Goal: Information Seeking & Learning: Learn about a topic

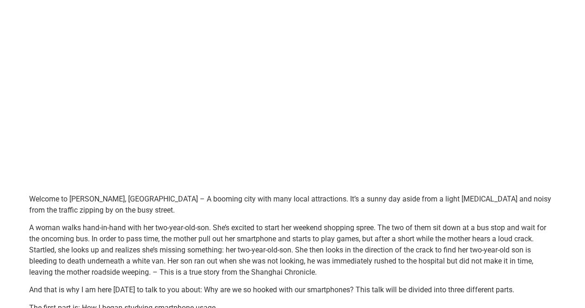
scroll to position [377, 0]
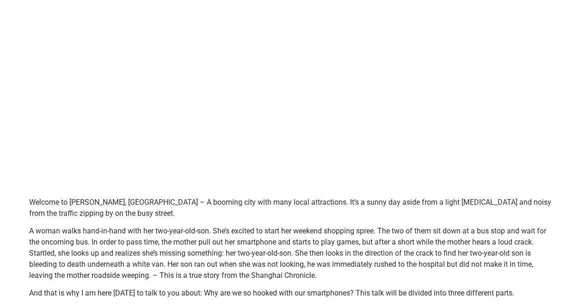
drag, startPoint x: 546, startPoint y: 171, endPoint x: 31, endPoint y: 201, distance: 515.4
copy div "Loremip do Sita Cons, Adipi – E seddoei temp inci utla etdol magnaaliqua. En’a …"
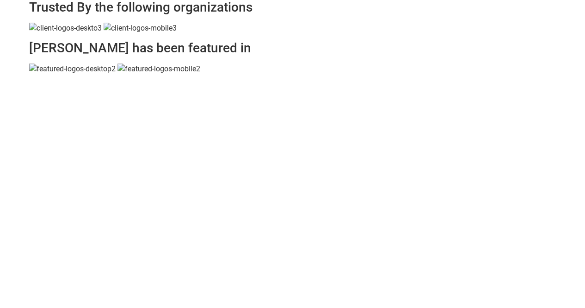
scroll to position [101, 0]
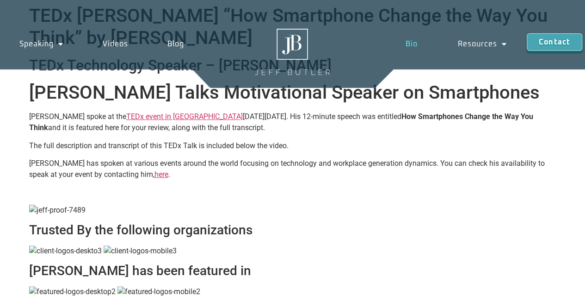
click at [409, 50] on link "Bio" at bounding box center [412, 43] width 52 height 21
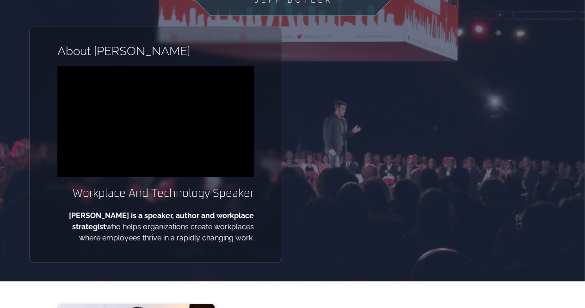
scroll to position [83, 0]
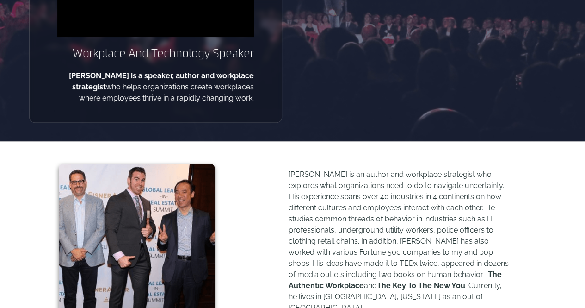
scroll to position [243, 0]
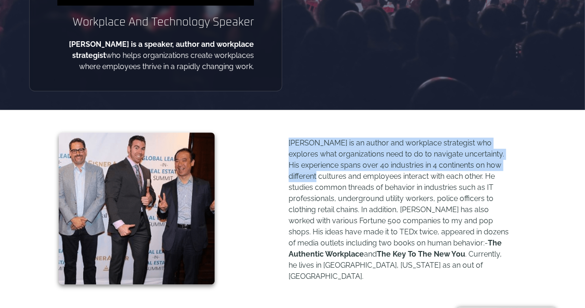
drag, startPoint x: 290, startPoint y: 139, endPoint x: 324, endPoint y: 181, distance: 53.9
click at [324, 181] on p "[PERSON_NAME] is an author and workplace strategist who explores what organizat…" at bounding box center [400, 209] width 222 height 144
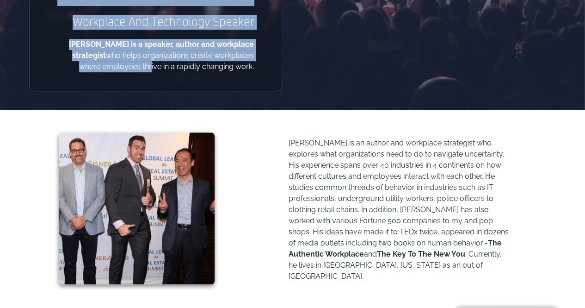
drag, startPoint x: 238, startPoint y: 65, endPoint x: 146, endPoint y: 65, distance: 92.1
click at [145, 64] on p "[PERSON_NAME] is a speaker, author and workplace strategist who helps organizat…" at bounding box center [155, 55] width 197 height 33
click at [69, 45] on b "[PERSON_NAME] is a speaker, author and workplace strategist" at bounding box center [161, 50] width 185 height 20
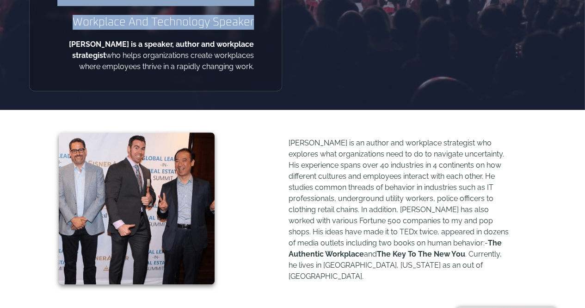
drag, startPoint x: 58, startPoint y: 43, endPoint x: 254, endPoint y: 70, distance: 198.1
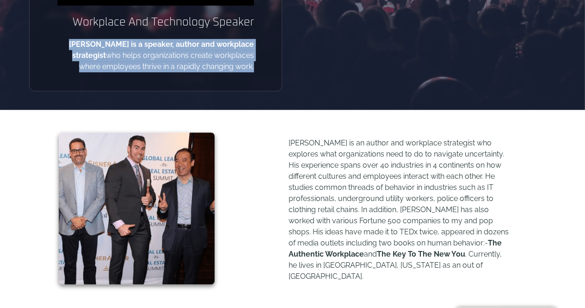
drag, startPoint x: 252, startPoint y: 68, endPoint x: 58, endPoint y: 41, distance: 196.3
click at [58, 41] on p "[PERSON_NAME] is a speaker, author and workplace strategist who helps organizat…" at bounding box center [155, 55] width 197 height 33
copy p "[PERSON_NAME] is a speaker, author and workplace strategist who helps organizat…"
